Goal: Information Seeking & Learning: Compare options

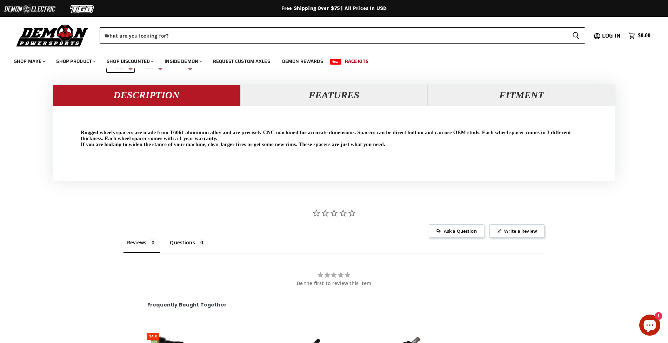
scroll to position [685, 0]
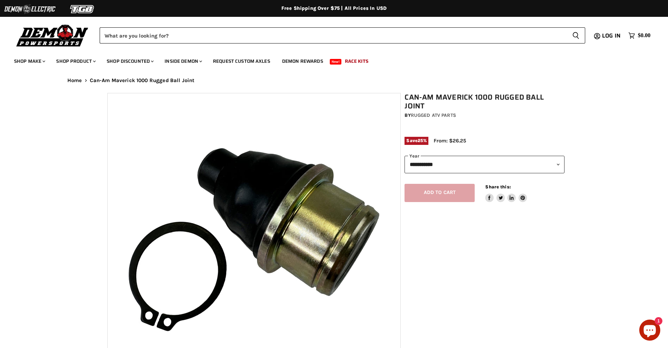
select select "******"
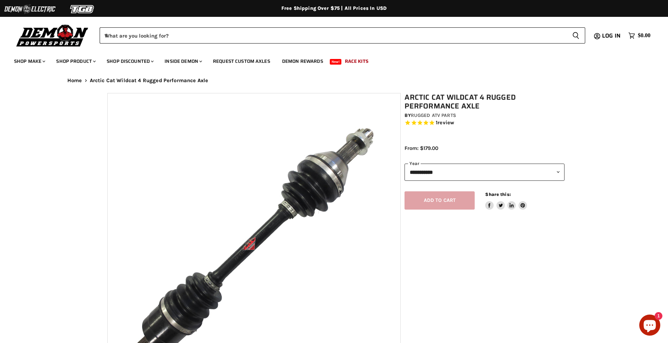
select select "******"
